Goal: Check status: Check status

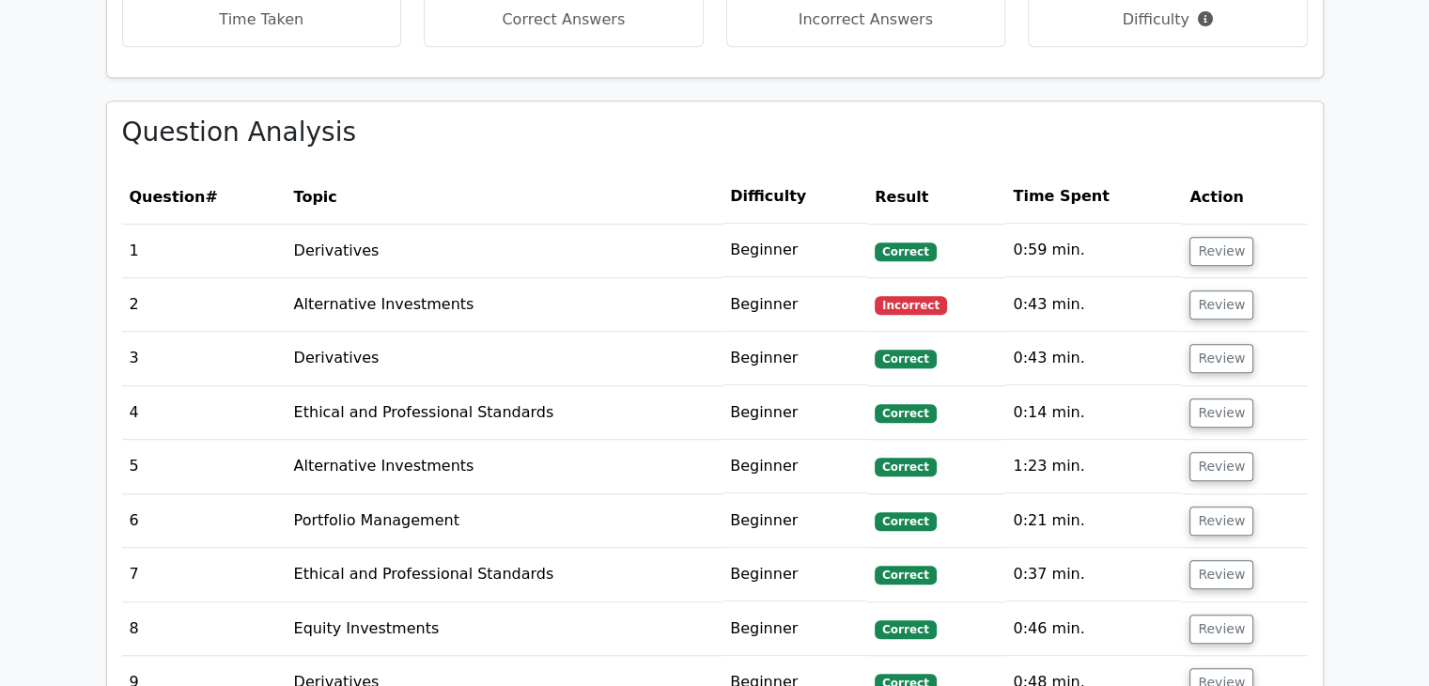
scroll to position [1595, 0]
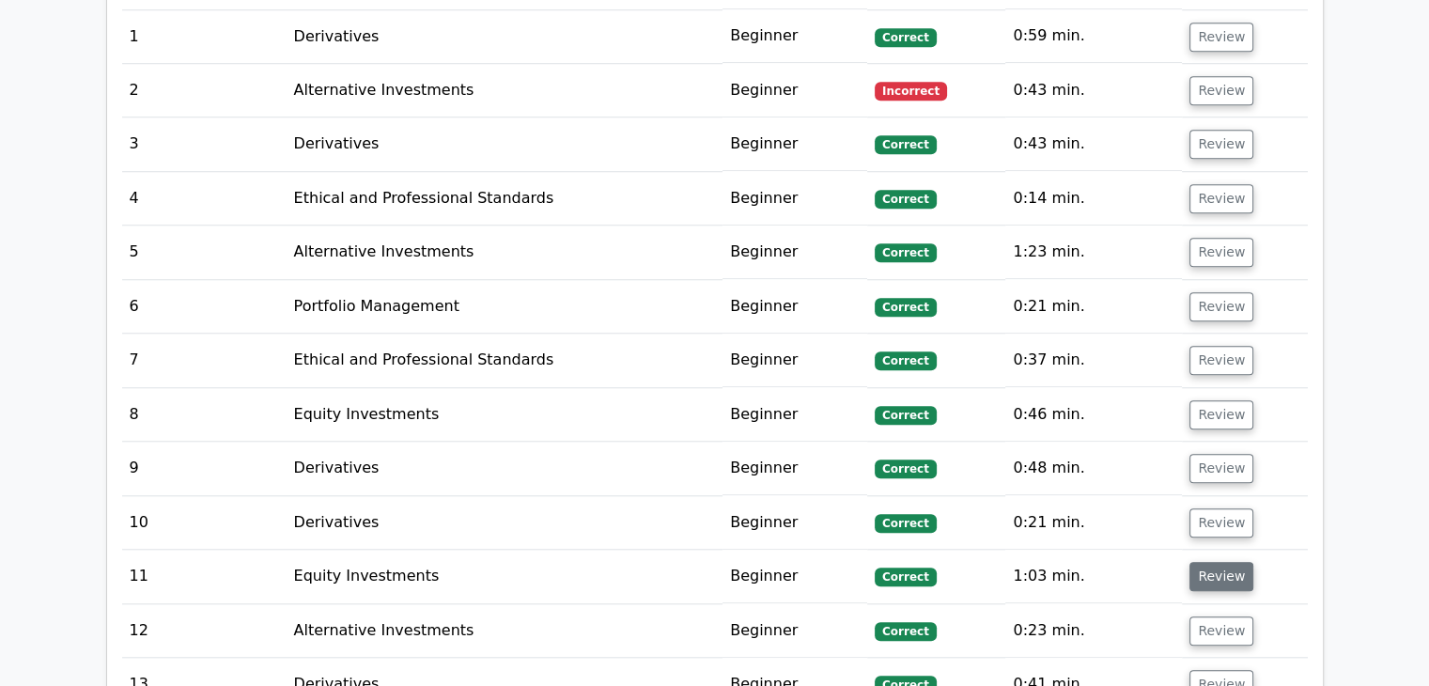
click at [1201, 562] on button "Review" at bounding box center [1221, 576] width 64 height 29
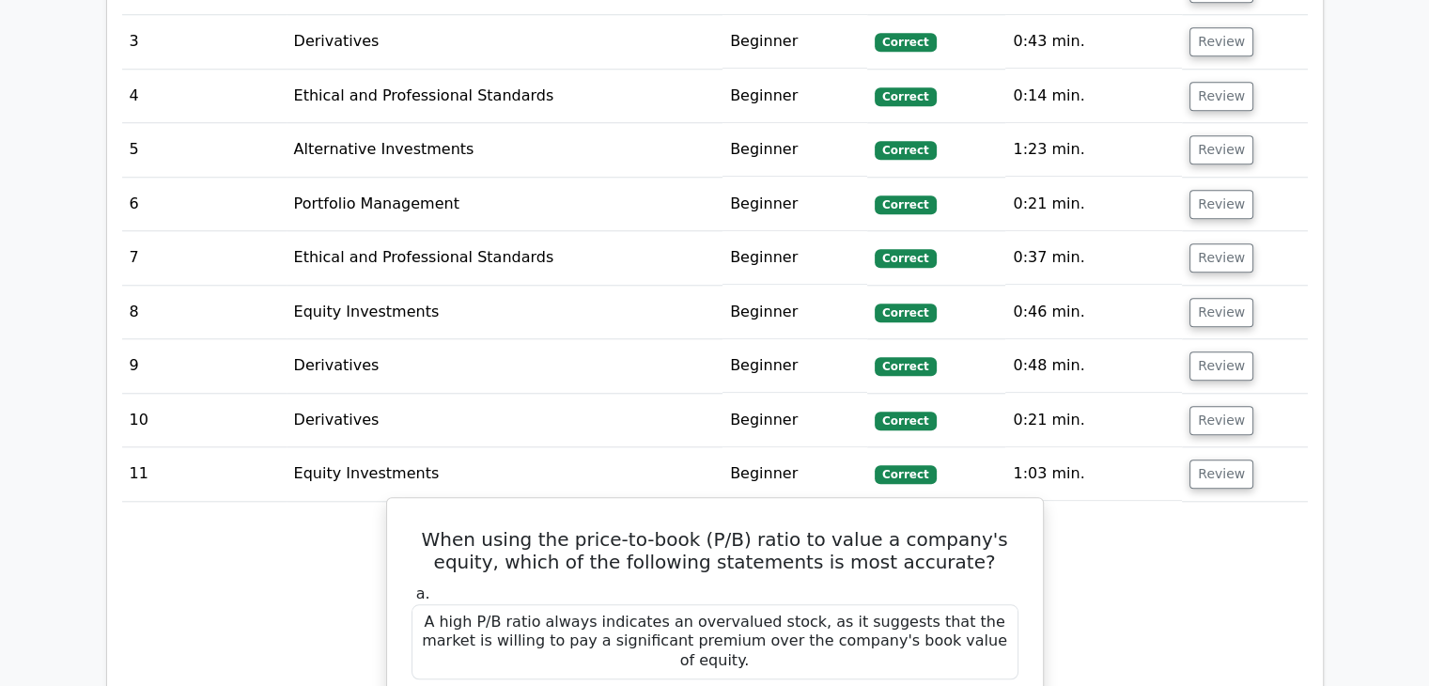
scroll to position [1696, 0]
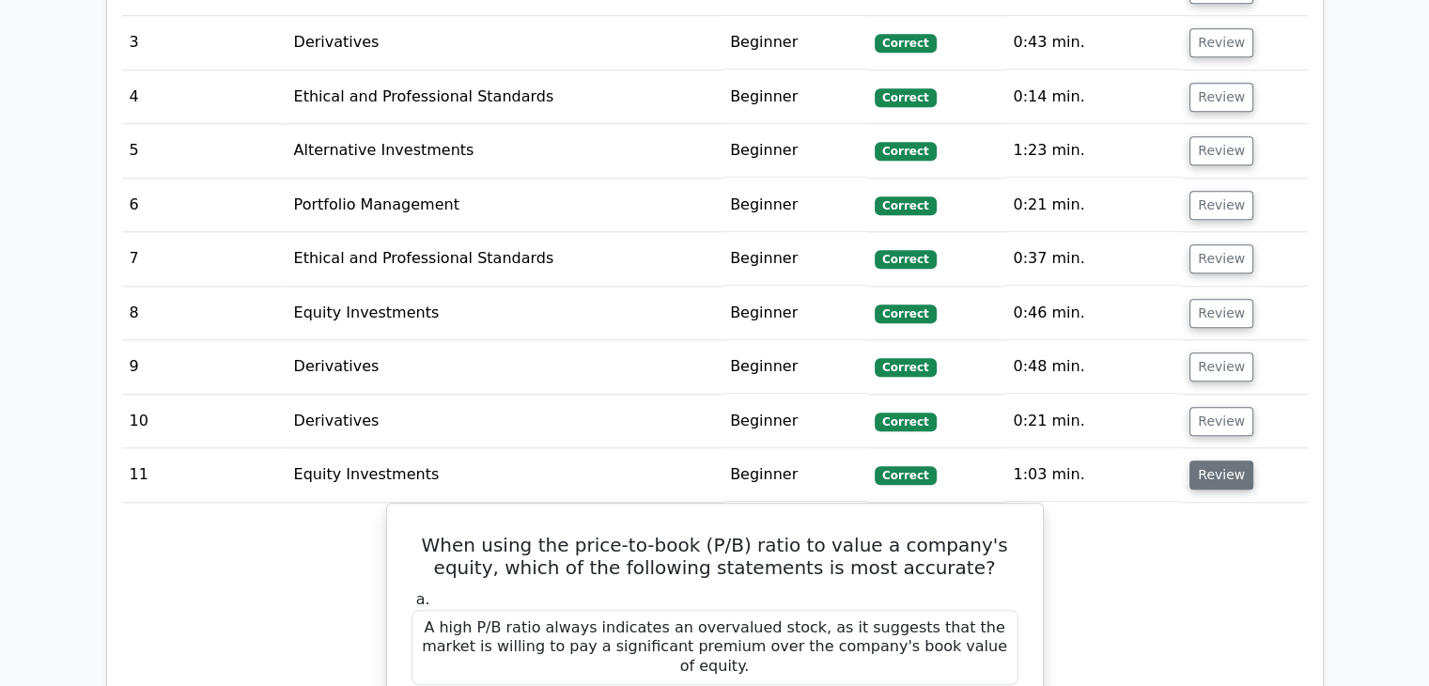
click at [1217, 460] on button "Review" at bounding box center [1221, 474] width 64 height 29
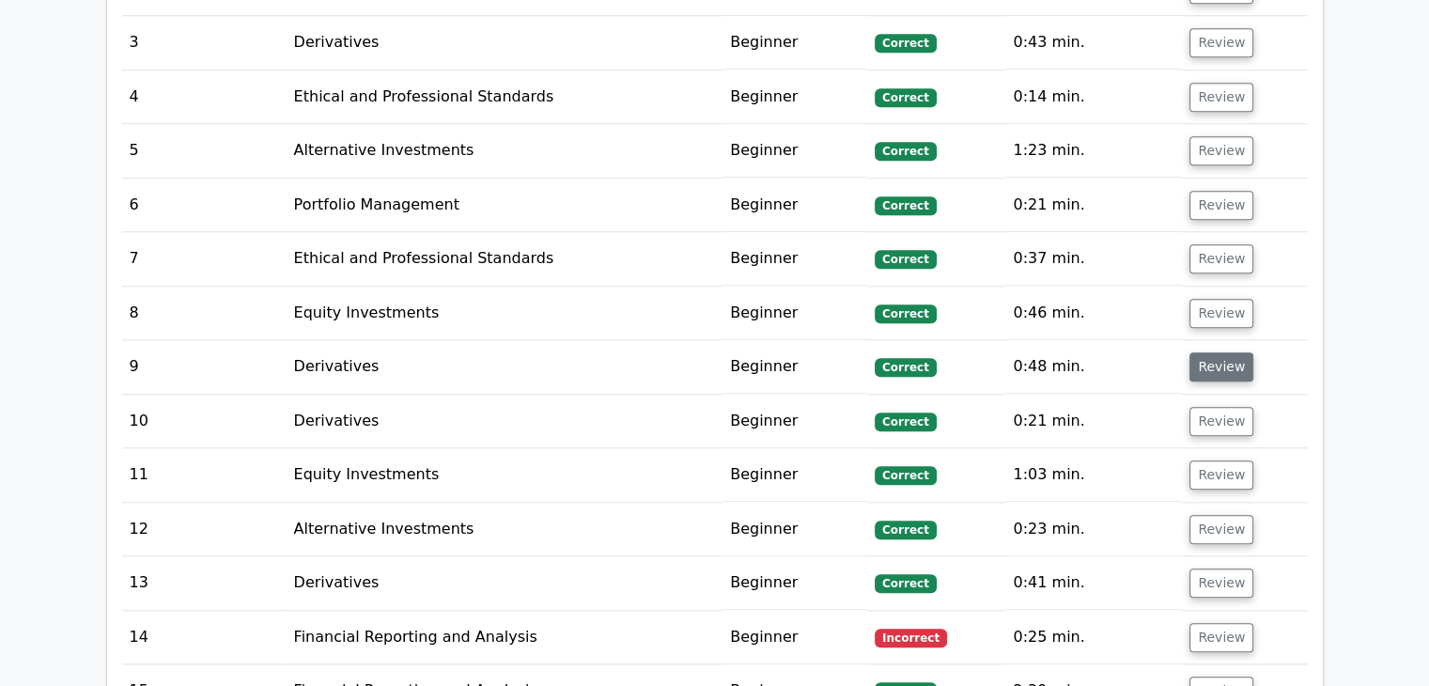
click at [1214, 352] on button "Review" at bounding box center [1221, 366] width 64 height 29
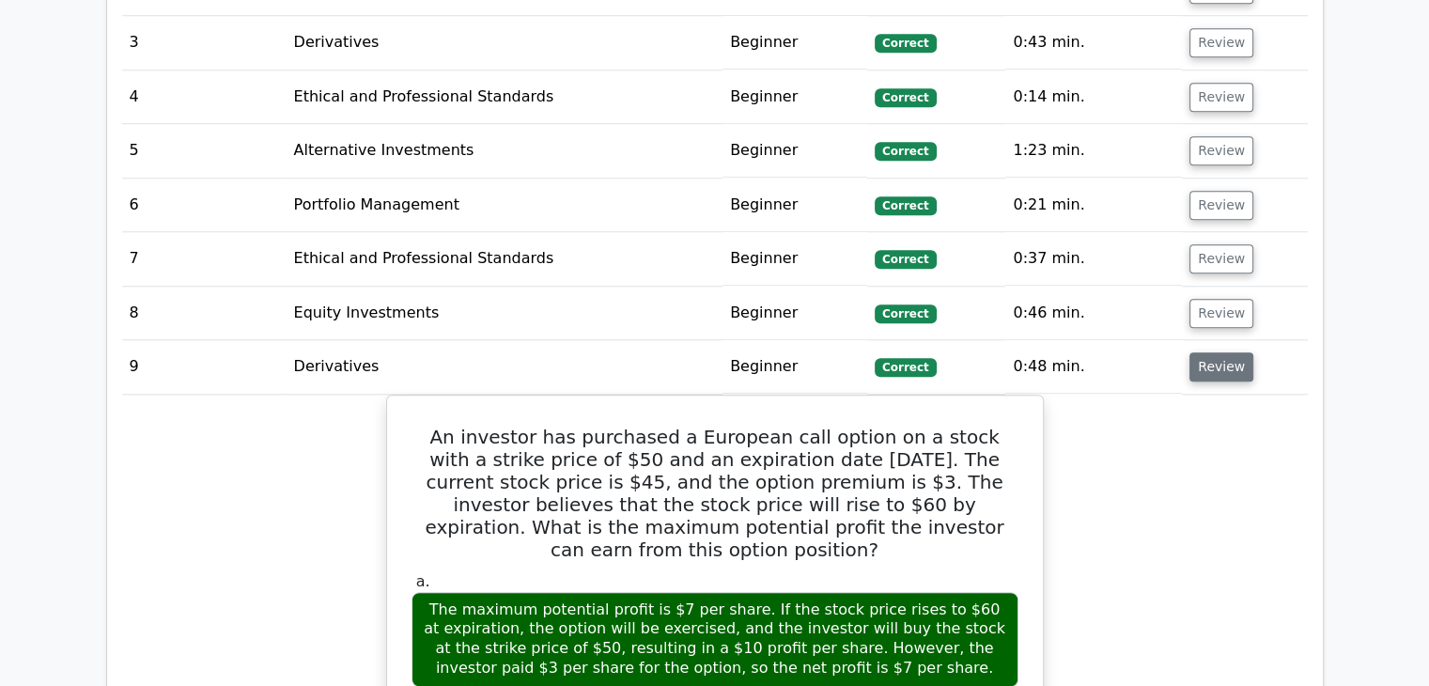
click at [1195, 352] on button "Review" at bounding box center [1221, 366] width 64 height 29
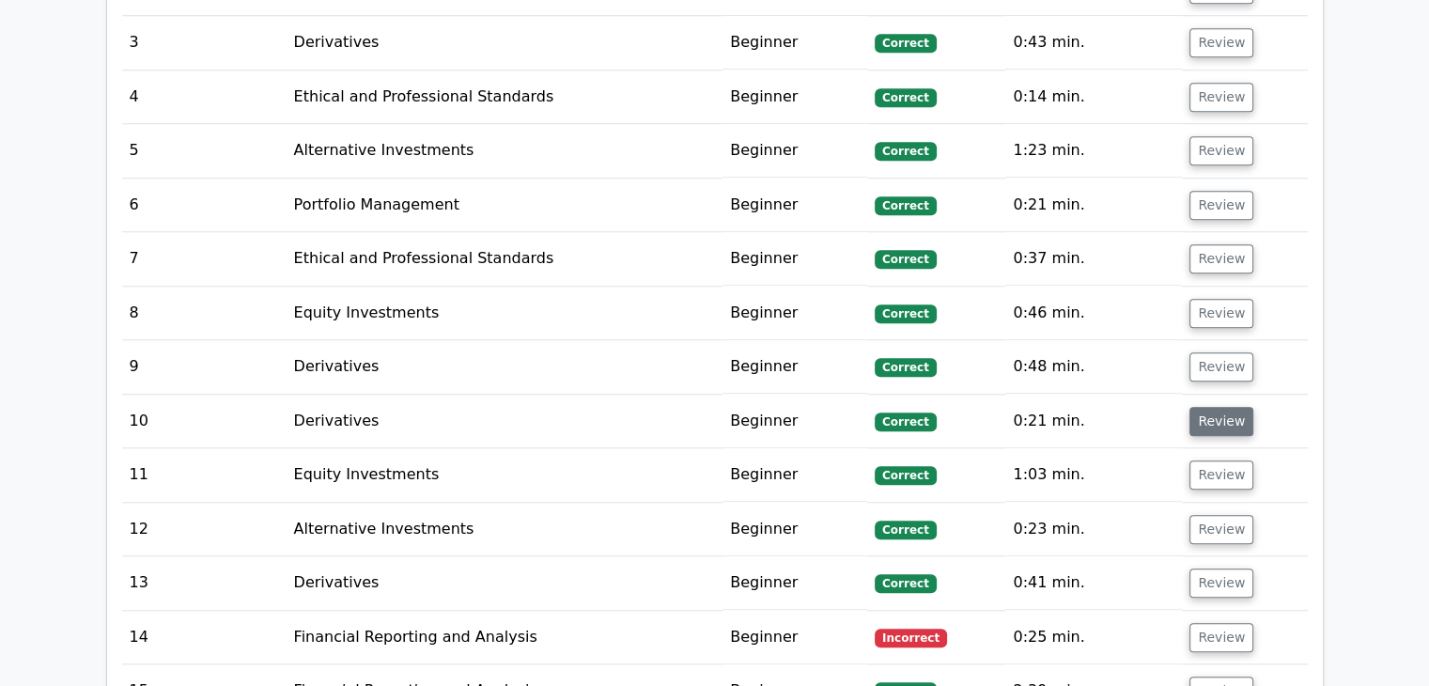
click at [1199, 407] on button "Review" at bounding box center [1221, 421] width 64 height 29
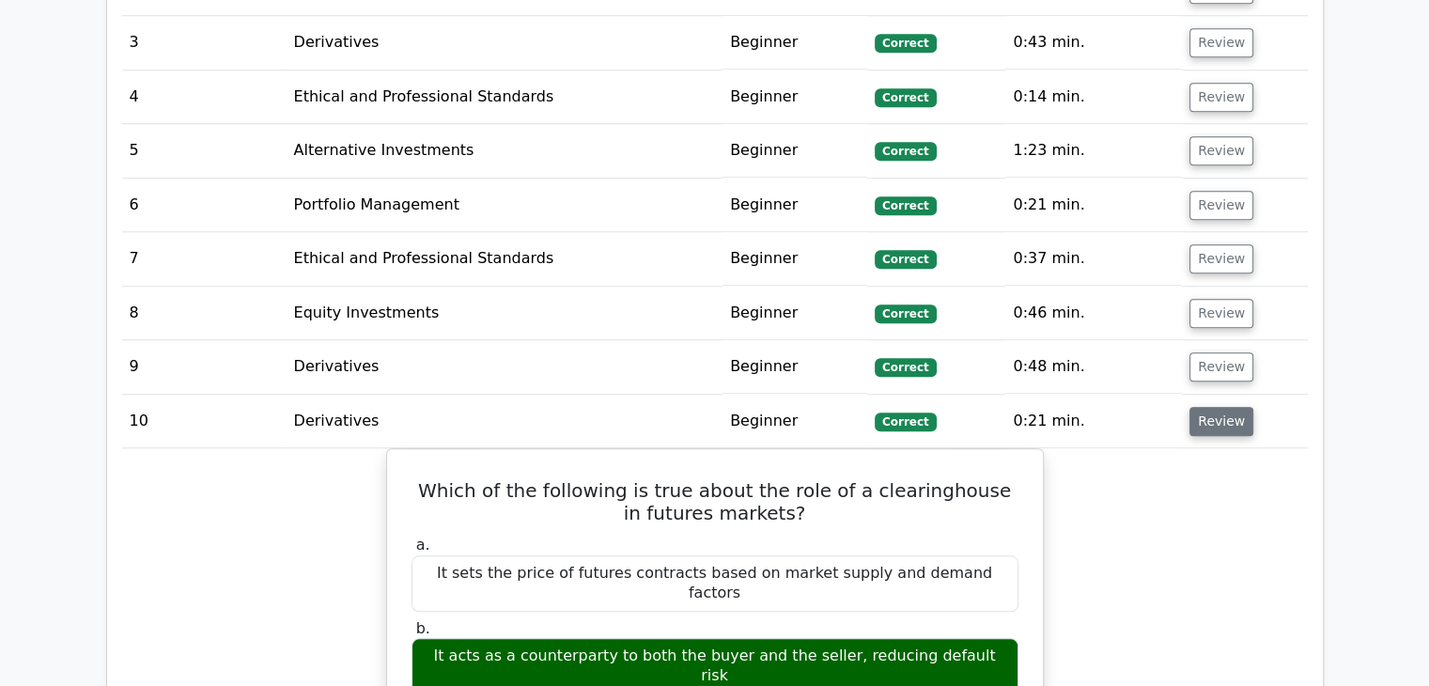
click at [1221, 407] on button "Review" at bounding box center [1221, 421] width 64 height 29
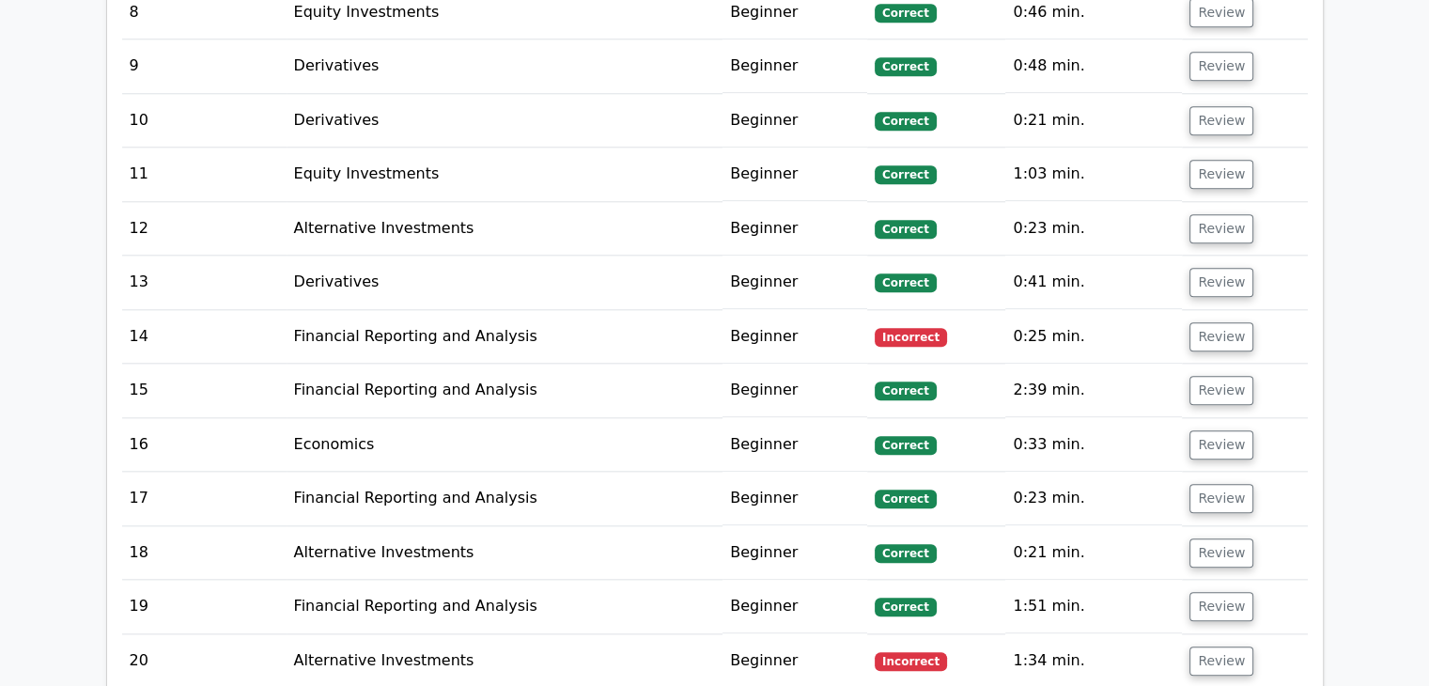
scroll to position [1999, 0]
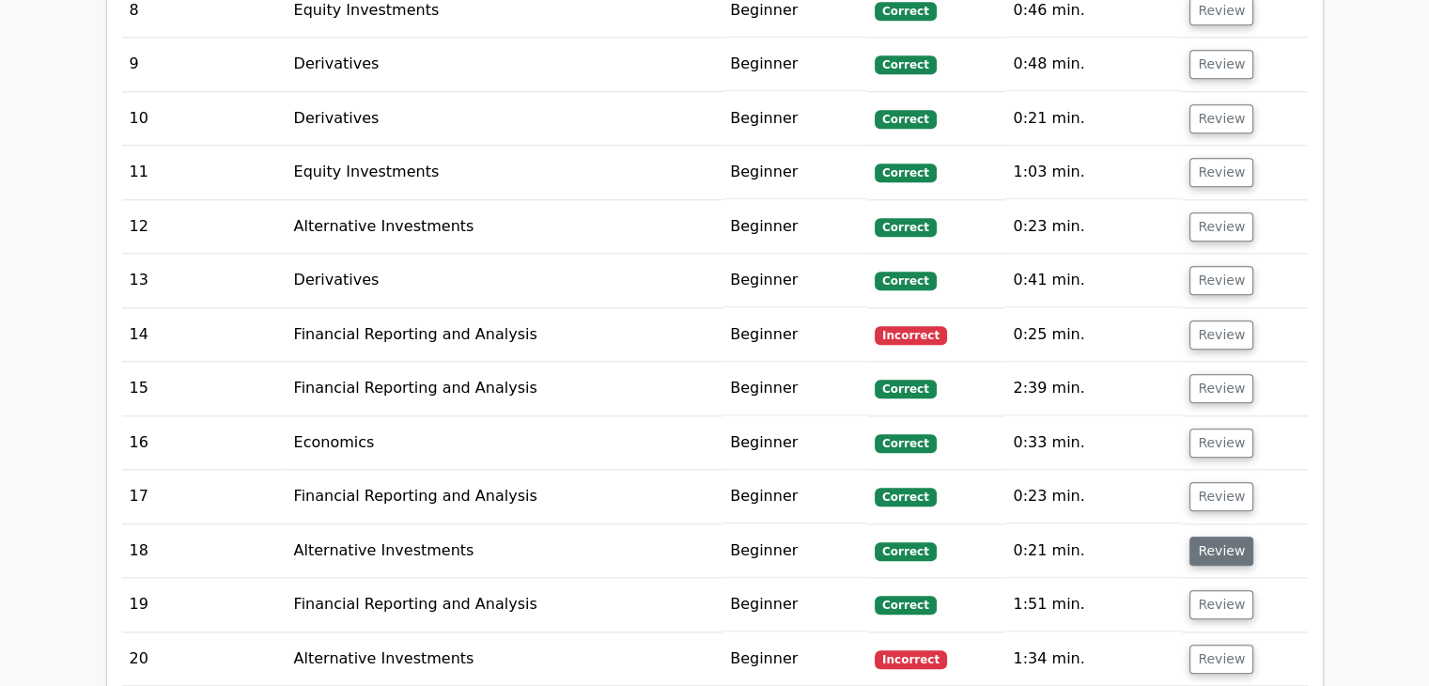
click at [1203, 536] on button "Review" at bounding box center [1221, 550] width 64 height 29
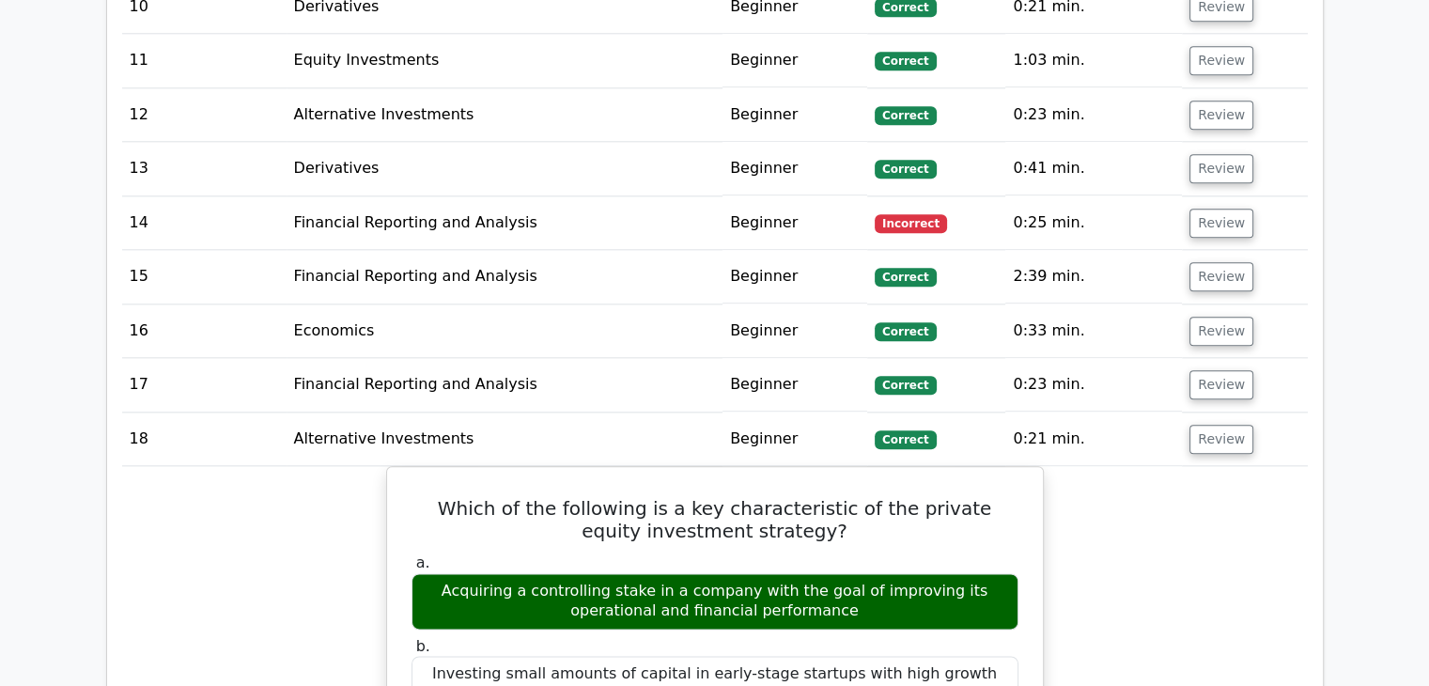
scroll to position [2115, 0]
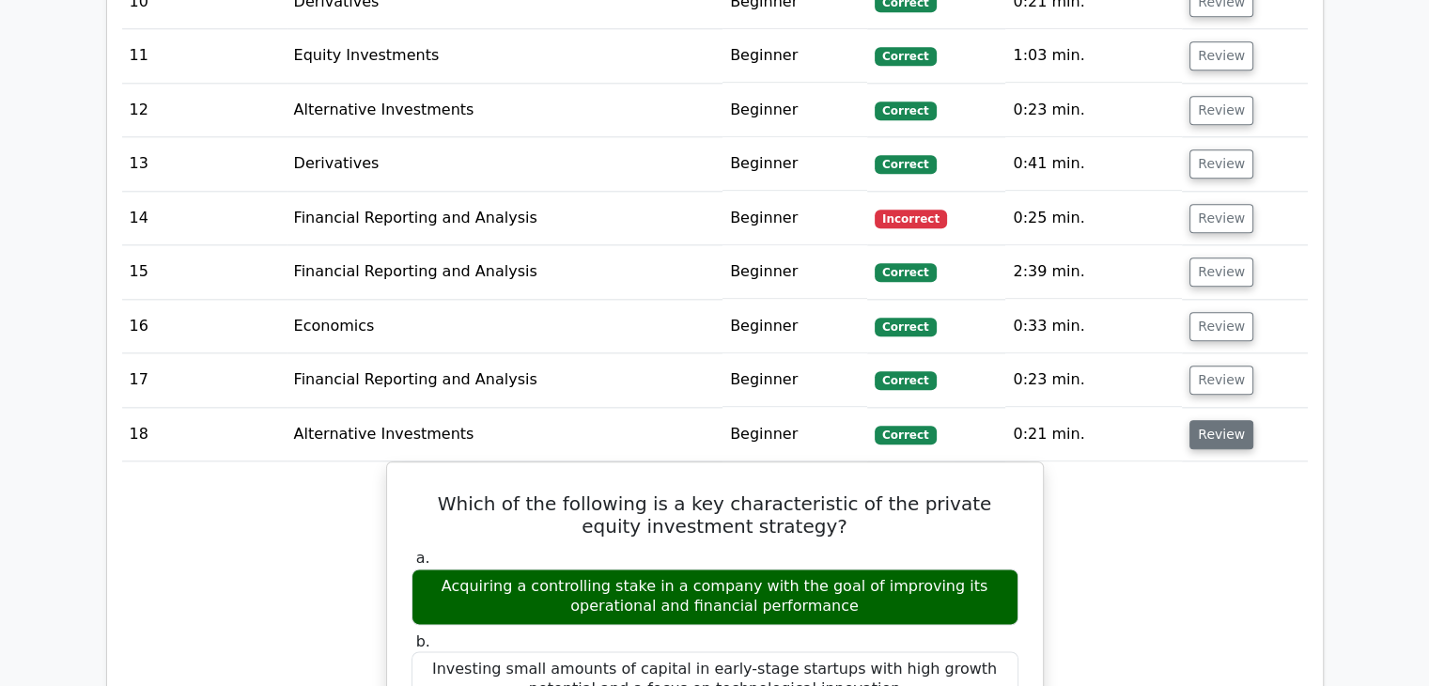
click at [1205, 420] on button "Review" at bounding box center [1221, 434] width 64 height 29
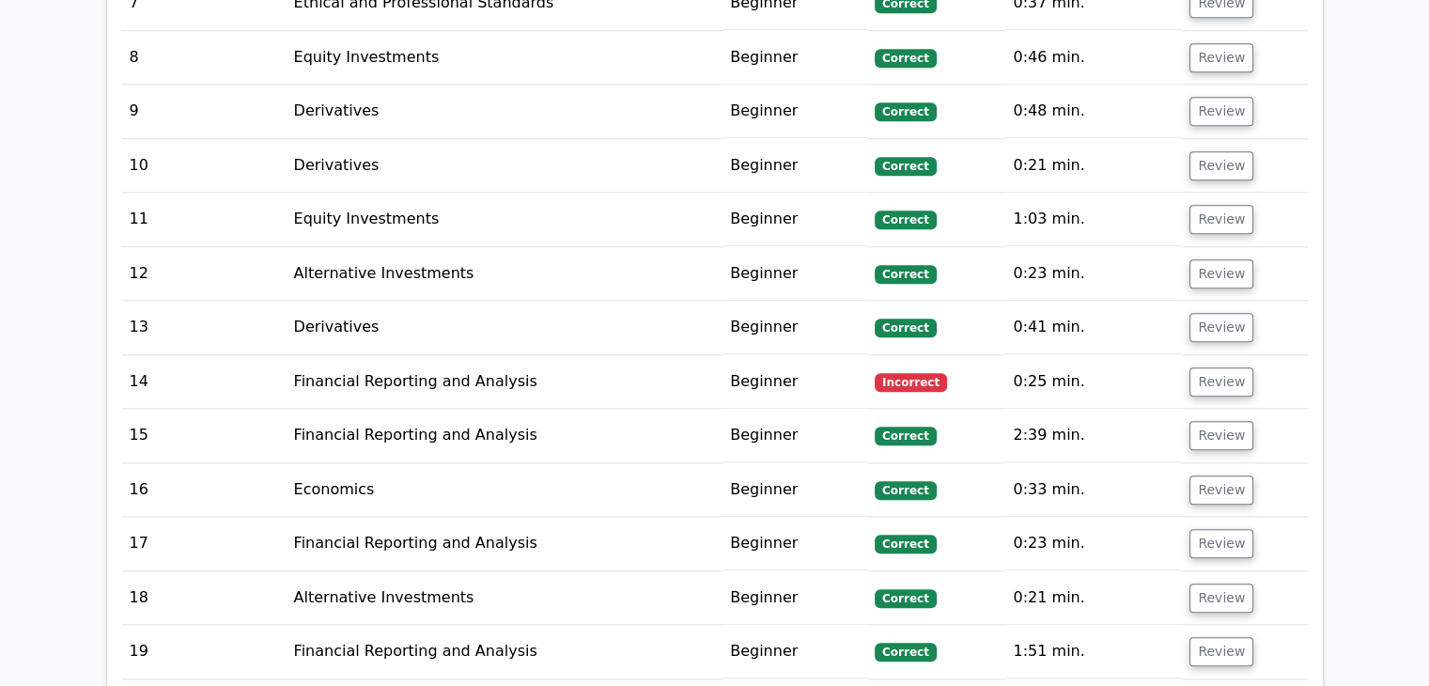
scroll to position [1950, 0]
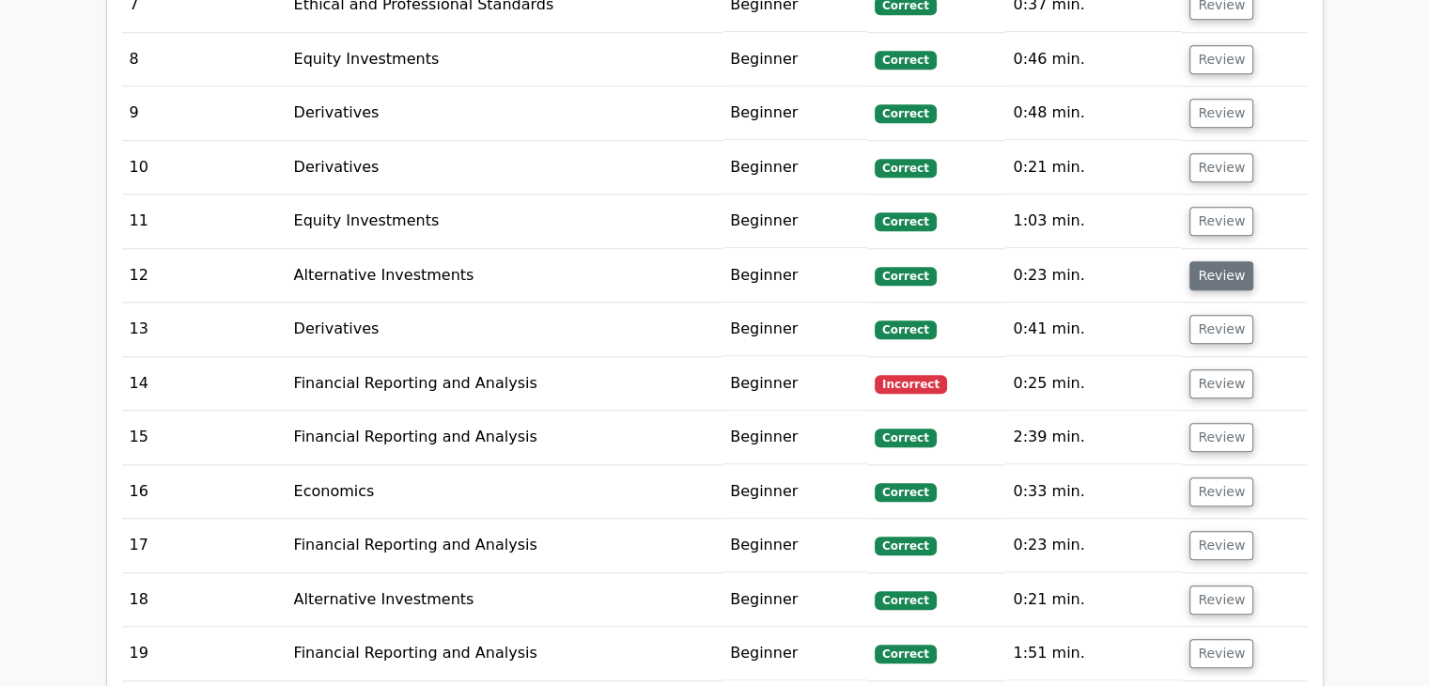
click at [1212, 261] on button "Review" at bounding box center [1221, 275] width 64 height 29
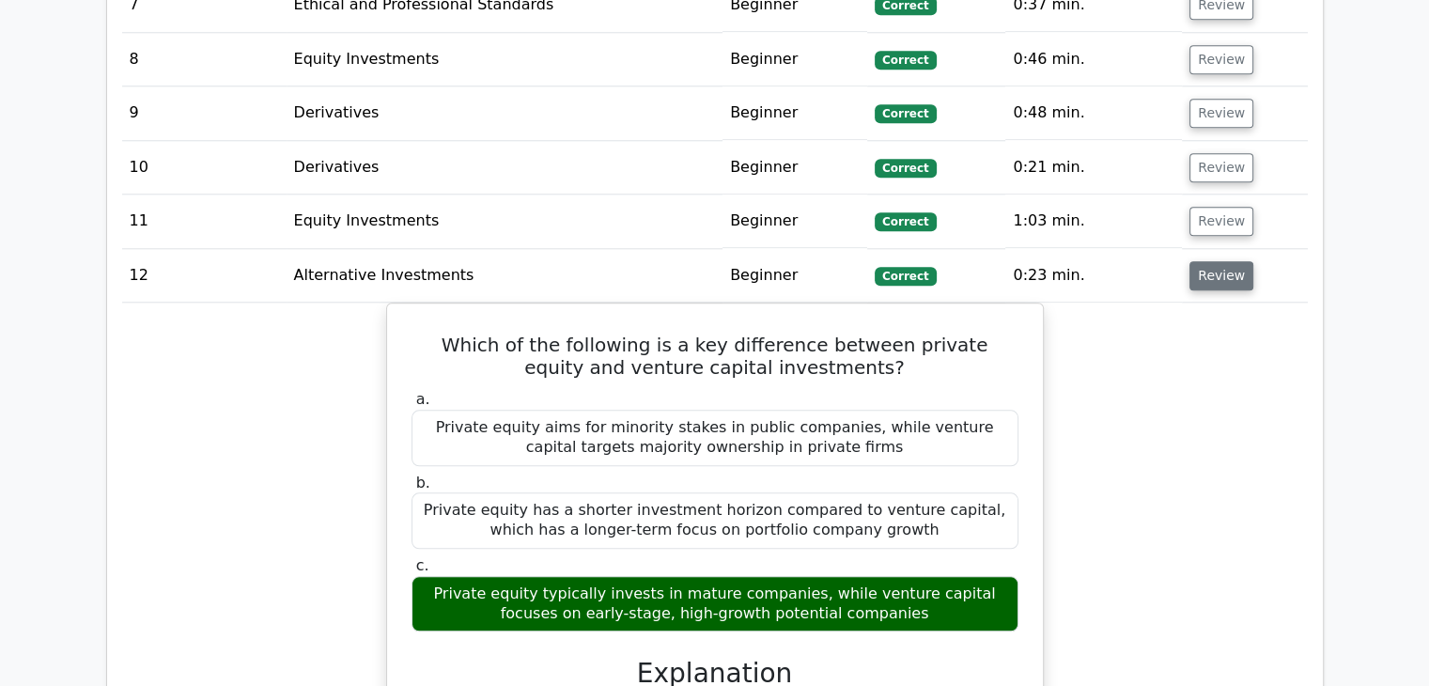
click at [1218, 261] on button "Review" at bounding box center [1221, 275] width 64 height 29
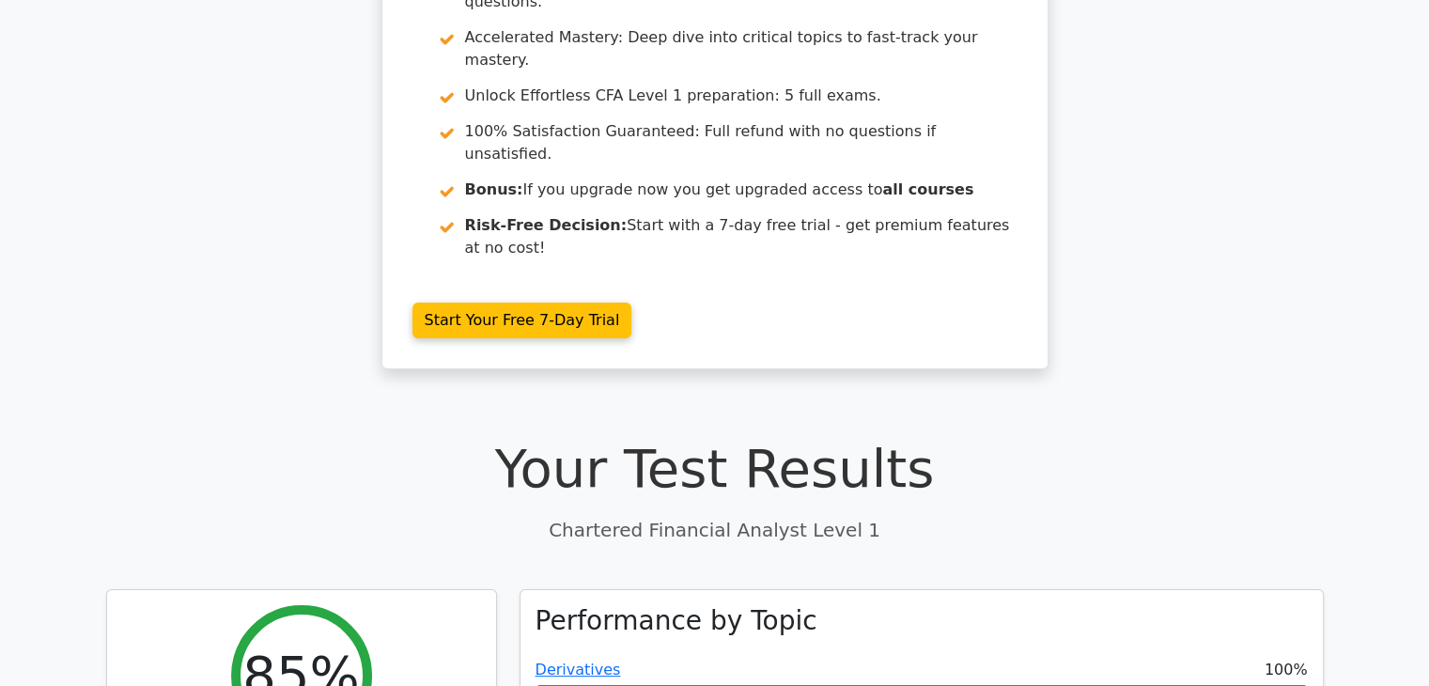
scroll to position [0, 0]
